Goal: Task Accomplishment & Management: Use online tool/utility

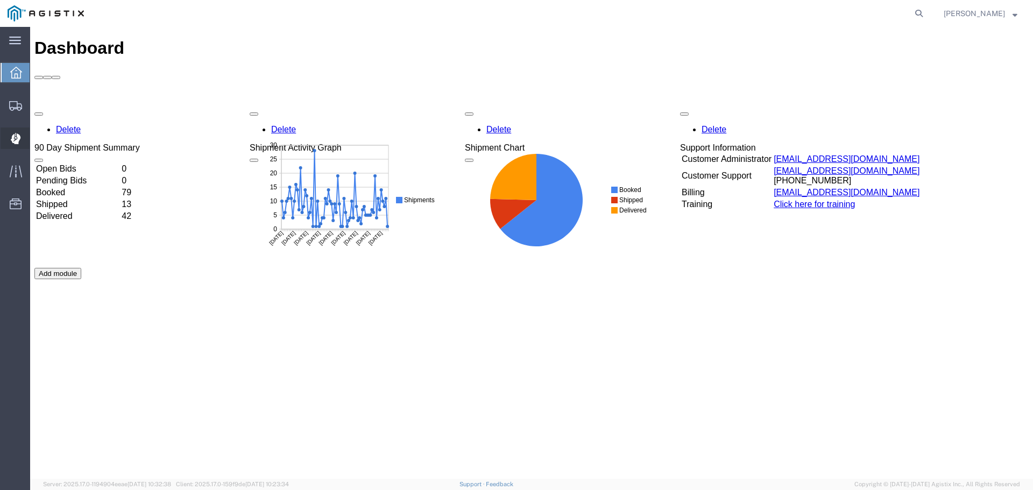
click at [37, 140] on span "Dispatch Manager" at bounding box center [34, 139] width 8 height 22
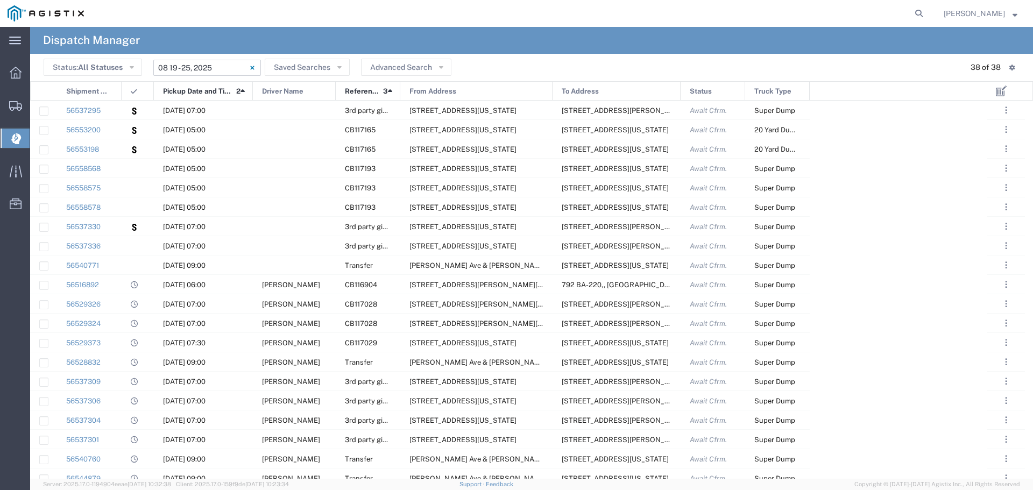
click at [216, 70] on input "08/19/2025 - 08/25/2025" at bounding box center [207, 68] width 108 height 16
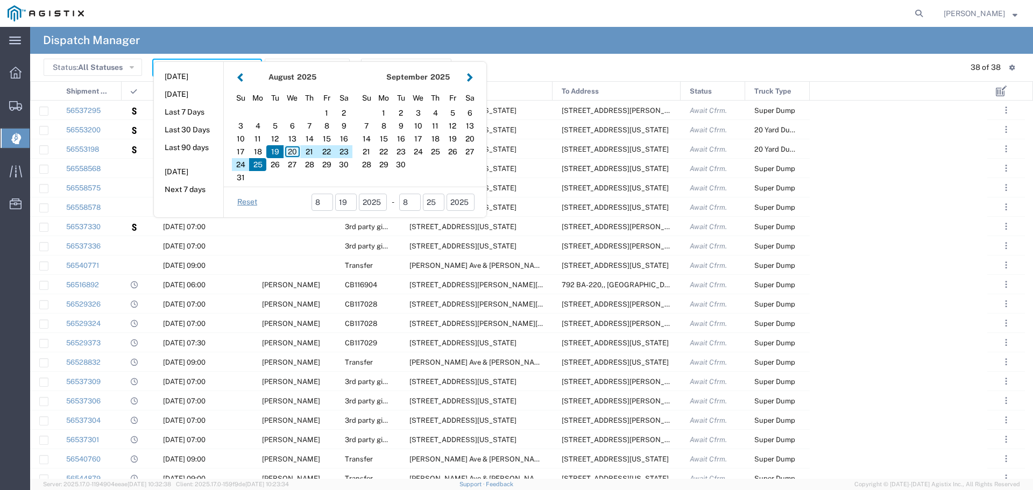
click at [291, 148] on div "20" at bounding box center [292, 151] width 17 height 13
type input "08/20/2025"
type input "08/20/2025 - 08/20/2025"
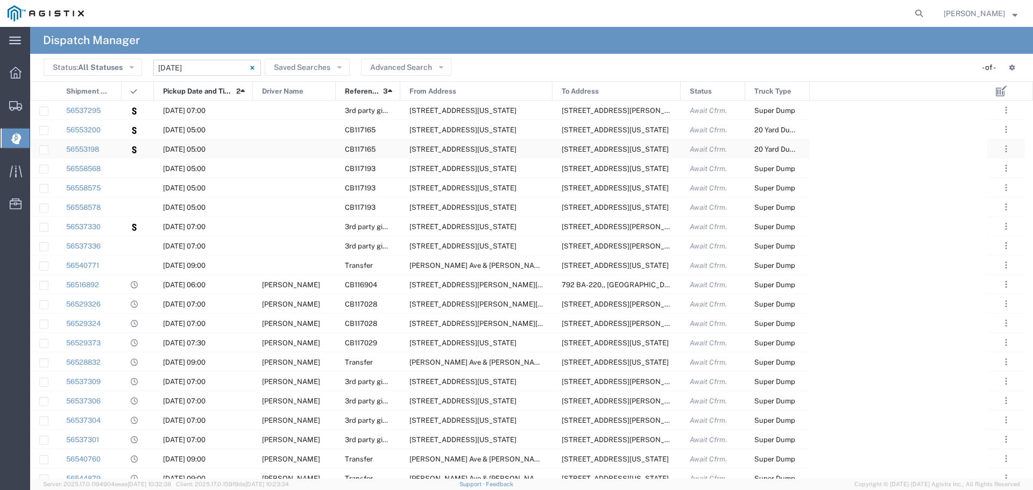
click at [291, 148] on div at bounding box center [294, 148] width 83 height 19
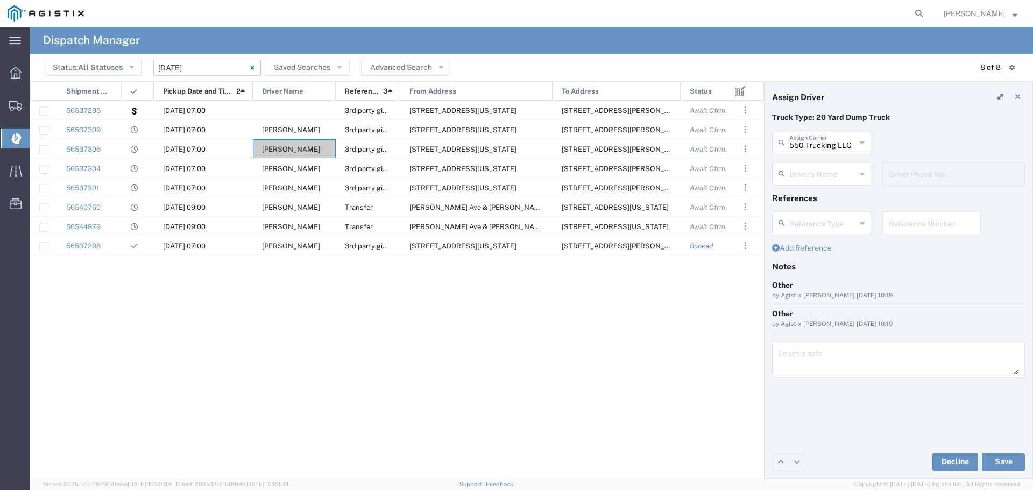
click at [553, 319] on div "56537295 08/20/2025, 07:00 3rd party giveaway 308 W Alluvial Ave, Clovis, Calif…" at bounding box center [378, 286] width 696 height 370
click at [220, 67] on input "08/20/2025 - 08/20/2025" at bounding box center [207, 68] width 108 height 16
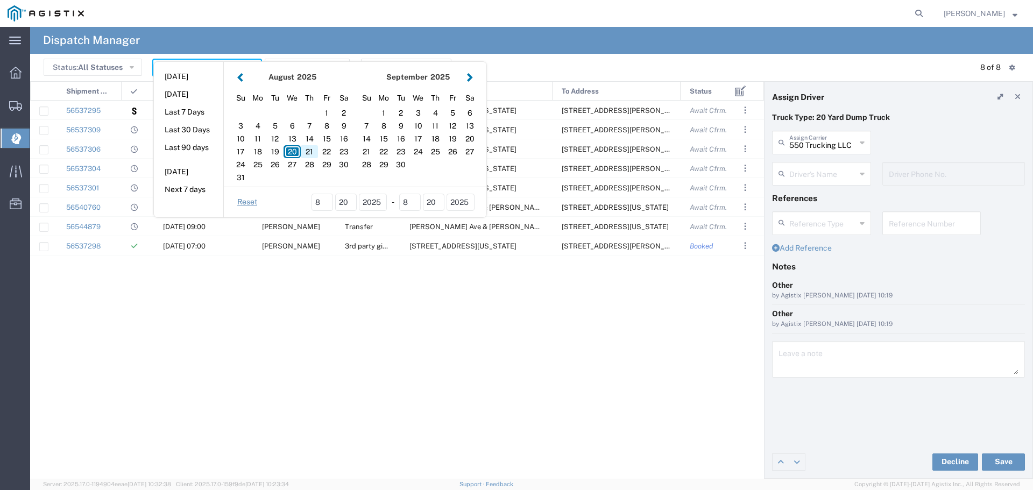
click at [308, 147] on div "21" at bounding box center [309, 151] width 17 height 13
type input "08/21/2025"
type input "08/21/2025 - 08/21/2025"
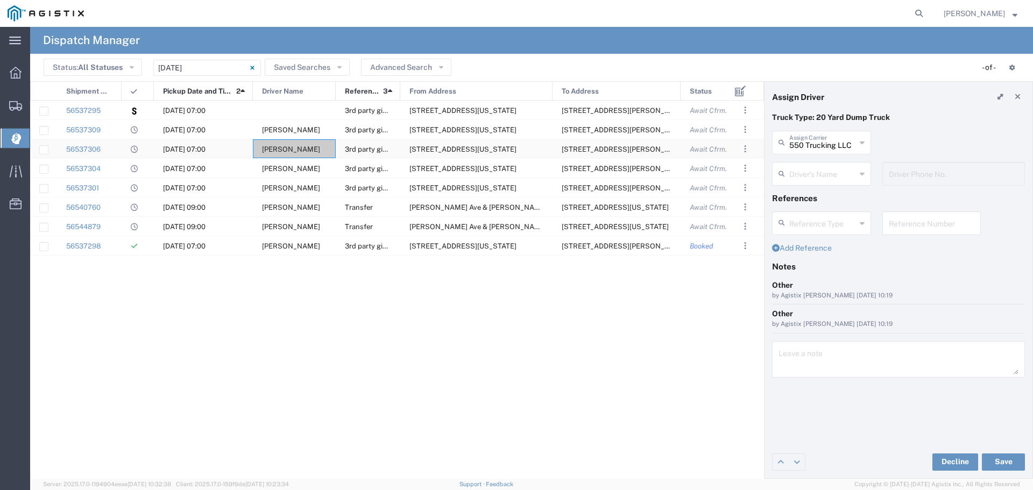
click at [308, 147] on span "Hector Velasquez" at bounding box center [291, 149] width 58 height 8
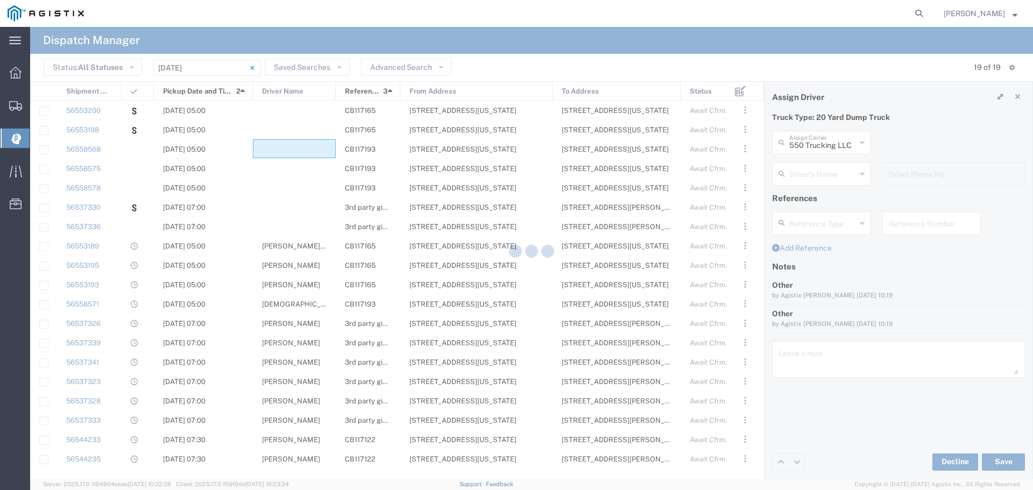
type input "JEAE Trucking LLC"
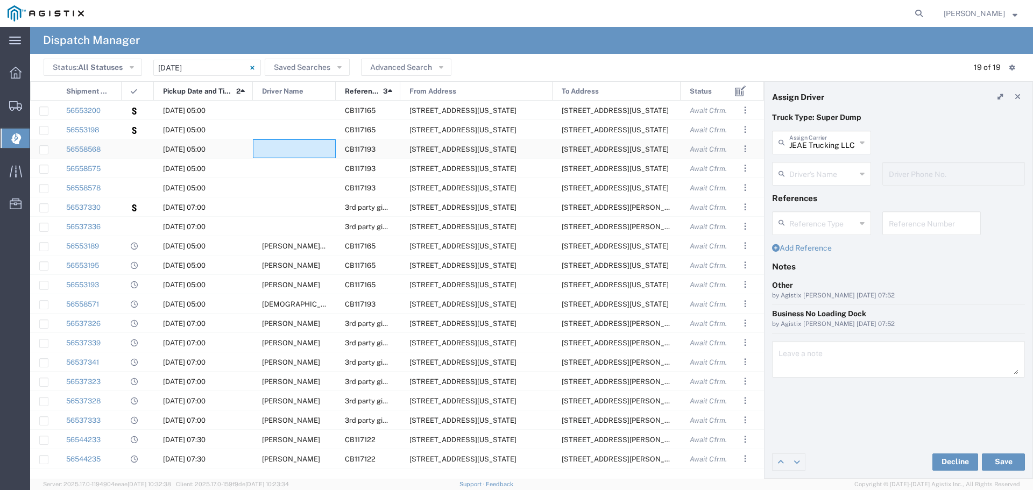
type input "Hector Velasquez"
click at [434, 93] on span "From Address" at bounding box center [432, 91] width 47 height 19
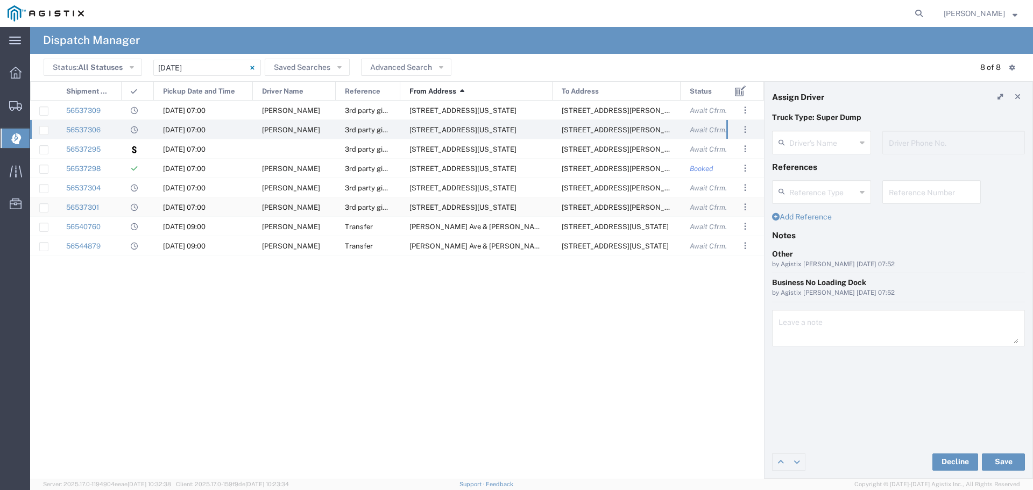
type input "Hector Velasquez"
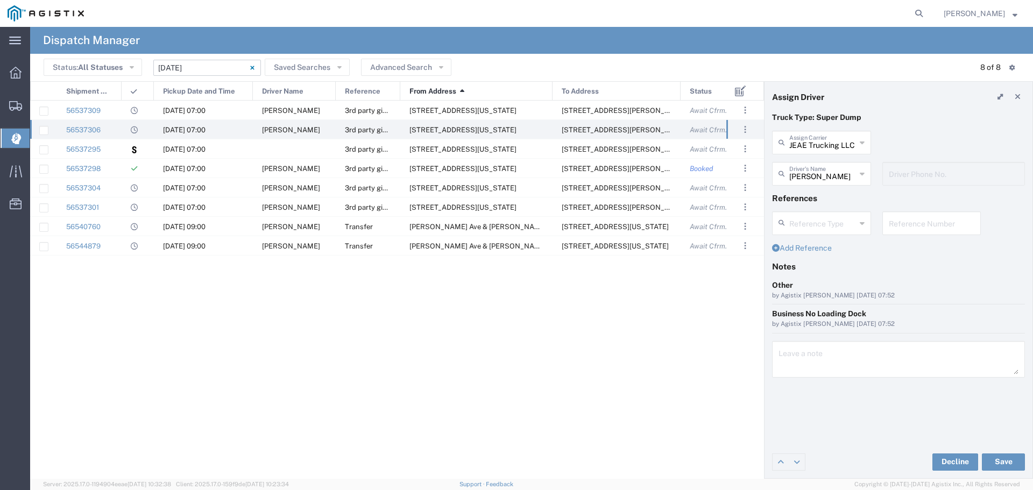
click at [226, 67] on input "08/20/2025 - 08/20/2025" at bounding box center [207, 68] width 108 height 16
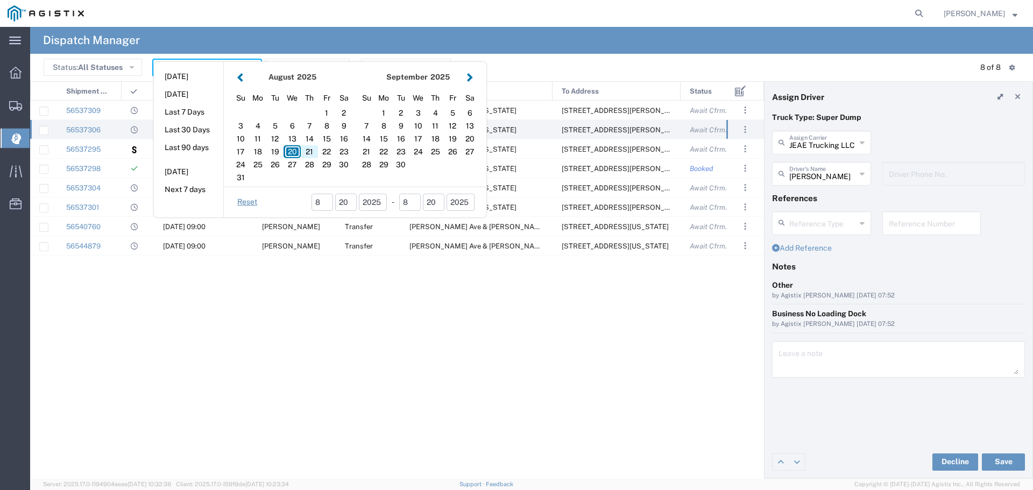
click at [307, 151] on div "21" at bounding box center [309, 151] width 17 height 13
type input "08/21/2025"
type input "08/21/2025 - 08/21/2025"
